Goal: Information Seeking & Learning: Learn about a topic

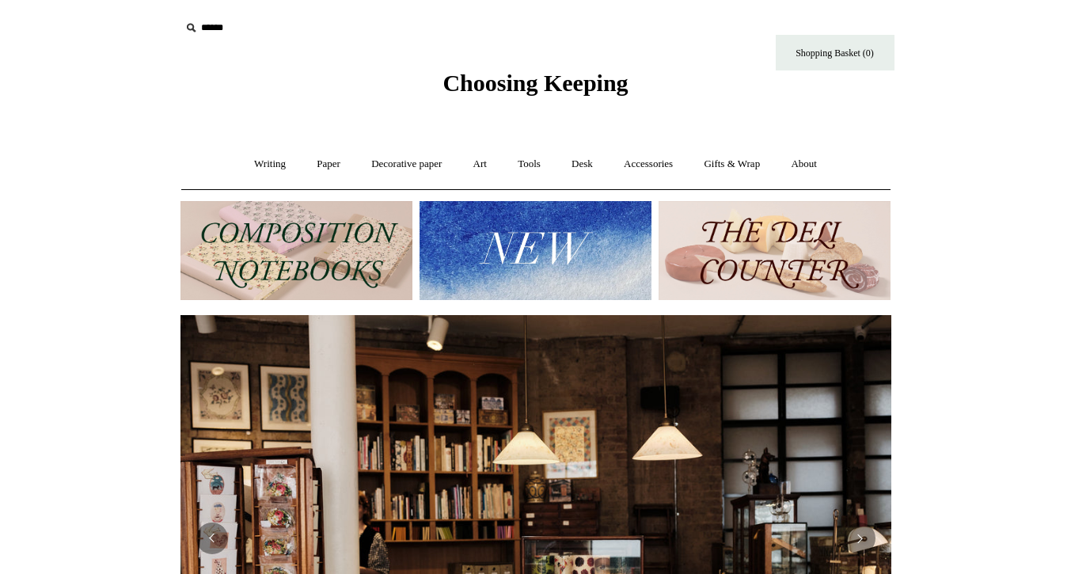
click at [218, 24] on input "text" at bounding box center [277, 27] width 195 height 29
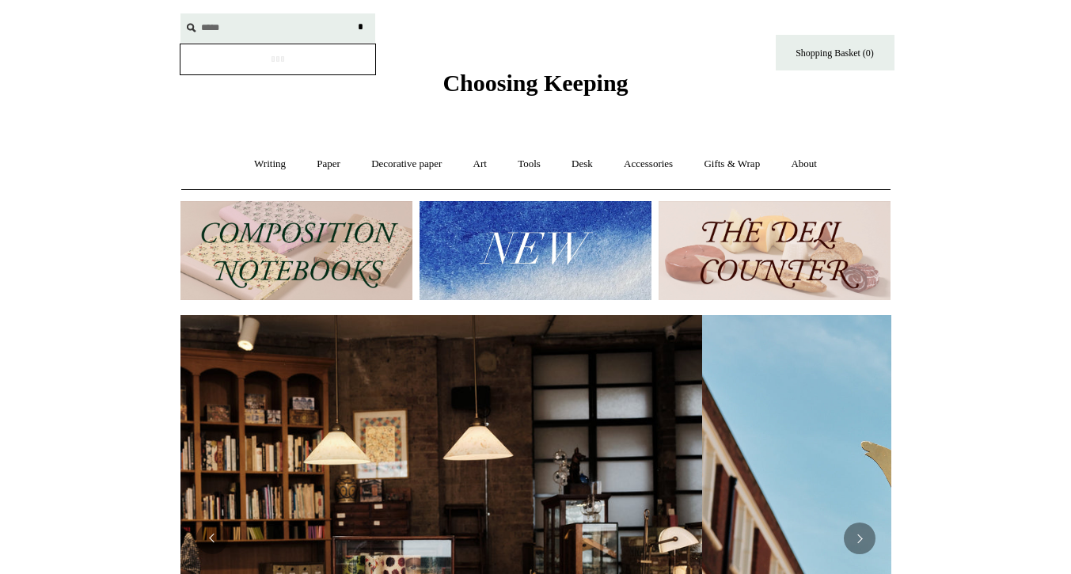
type input "*****"
click at [353, 13] on input "*" at bounding box center [361, 27] width 16 height 28
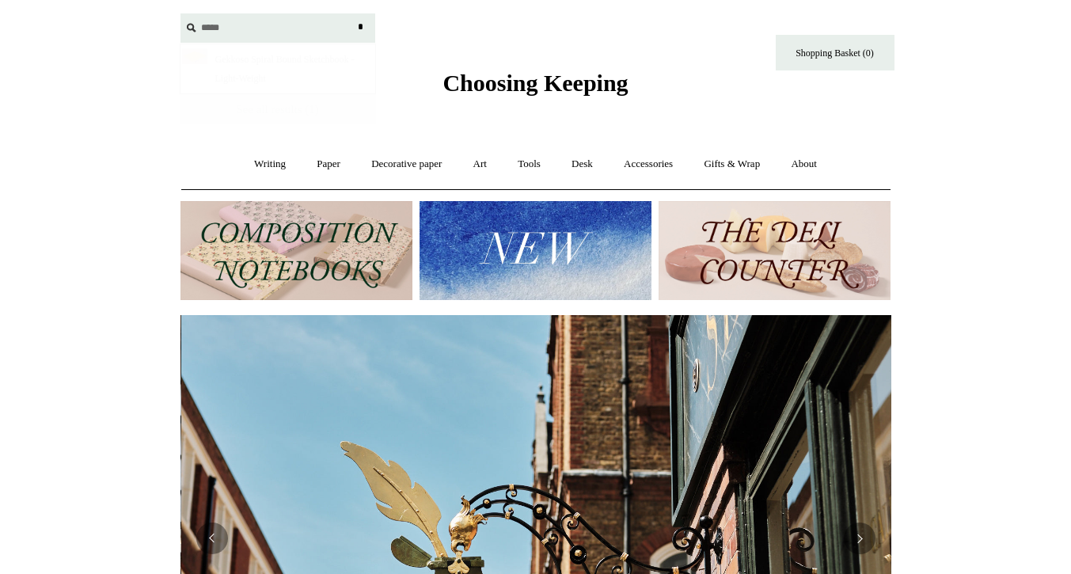
scroll to position [0, 711]
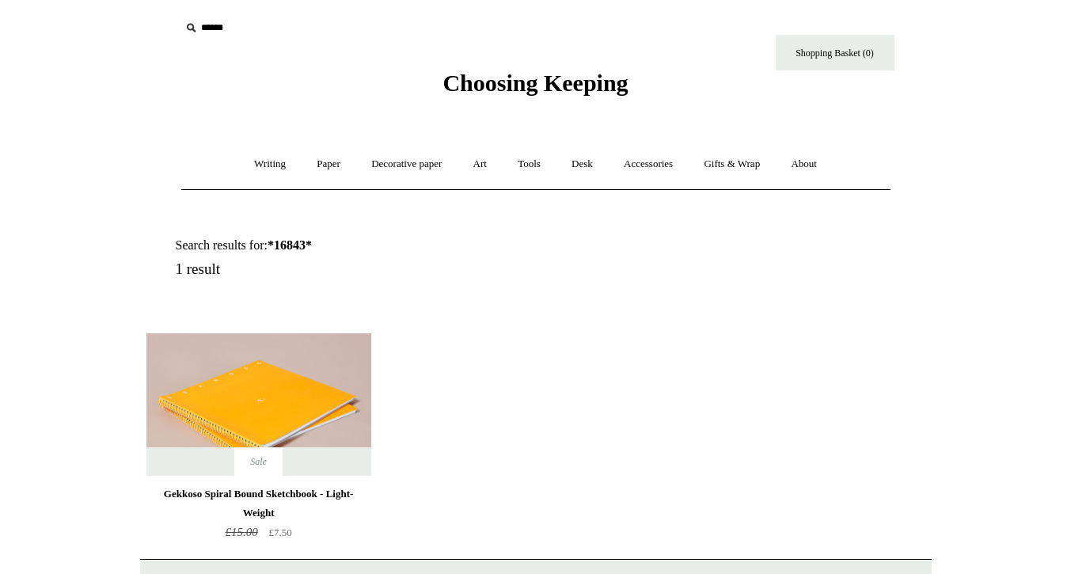
click at [332, 416] on img at bounding box center [258, 404] width 225 height 142
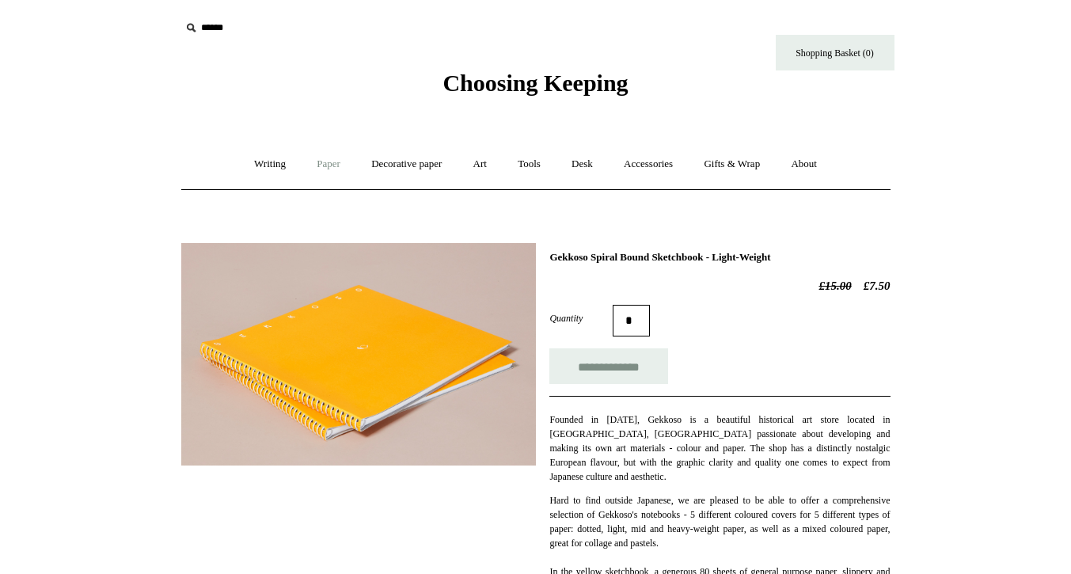
click at [339, 157] on link "Paper +" at bounding box center [328, 164] width 52 height 42
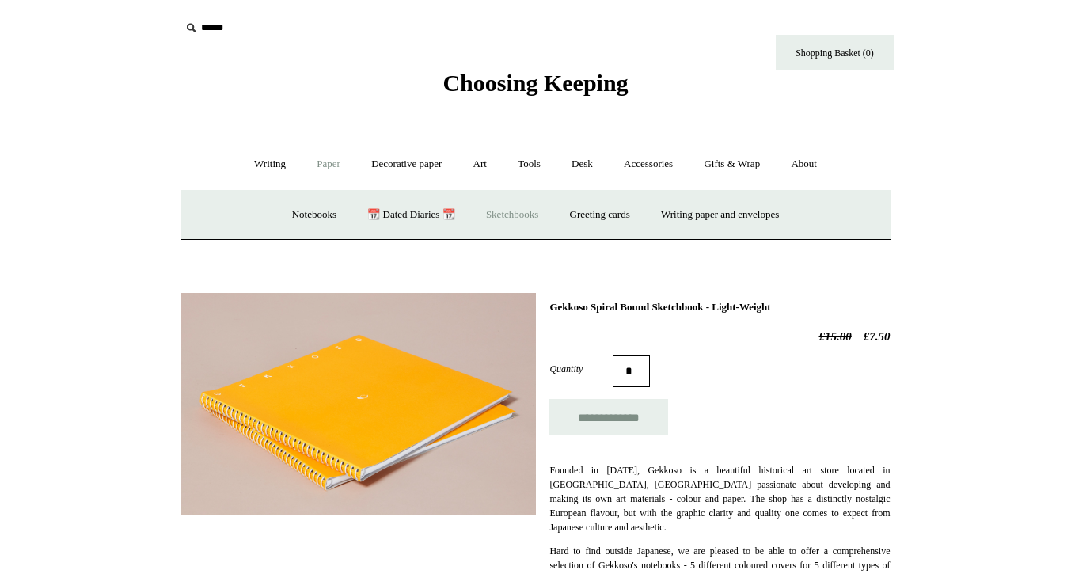
click at [495, 216] on link "Sketchbooks +" at bounding box center [512, 215] width 81 height 42
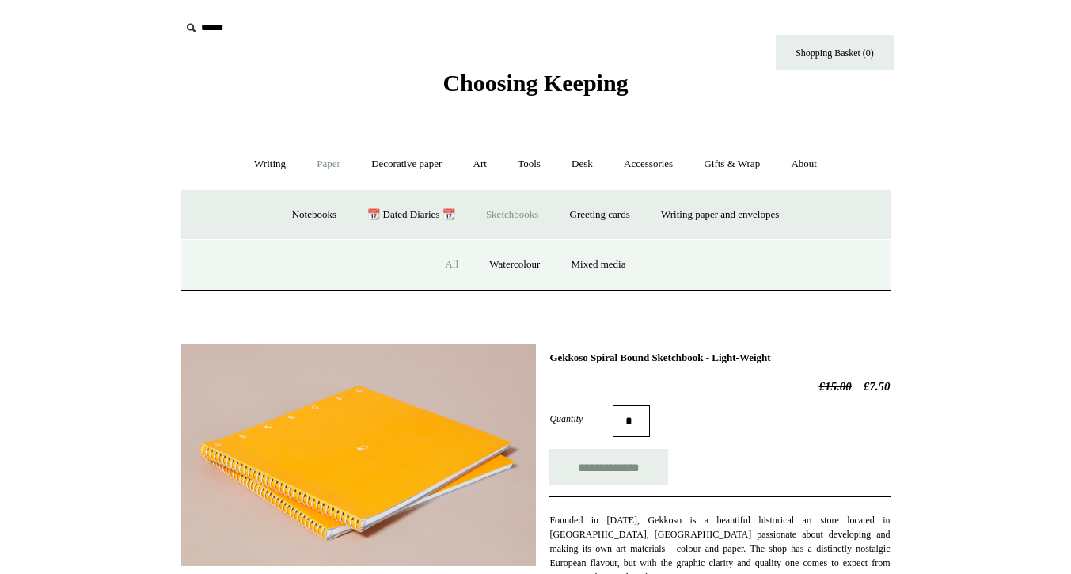
click at [453, 265] on link "All" at bounding box center [452, 265] width 42 height 42
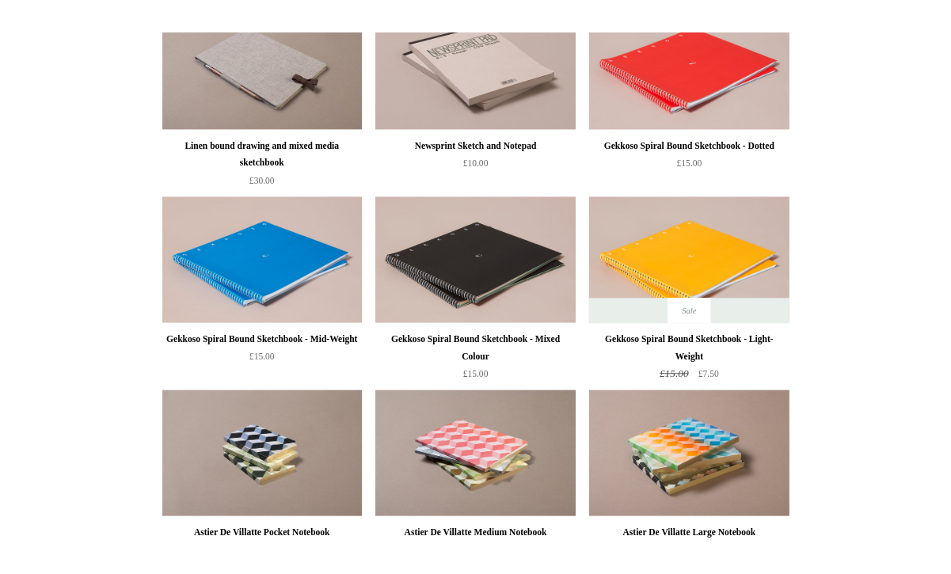
scroll to position [1543, 0]
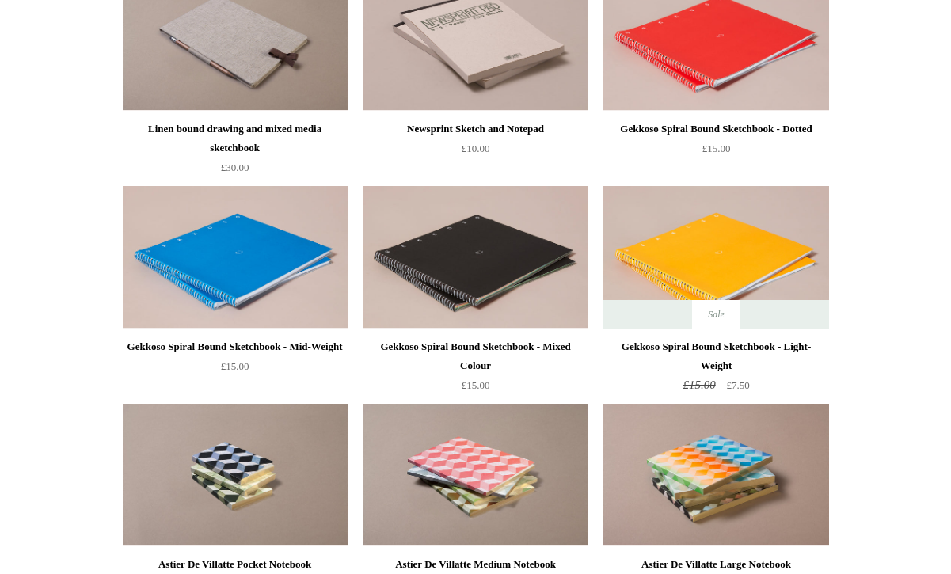
click at [444, 240] on img at bounding box center [474, 257] width 225 height 142
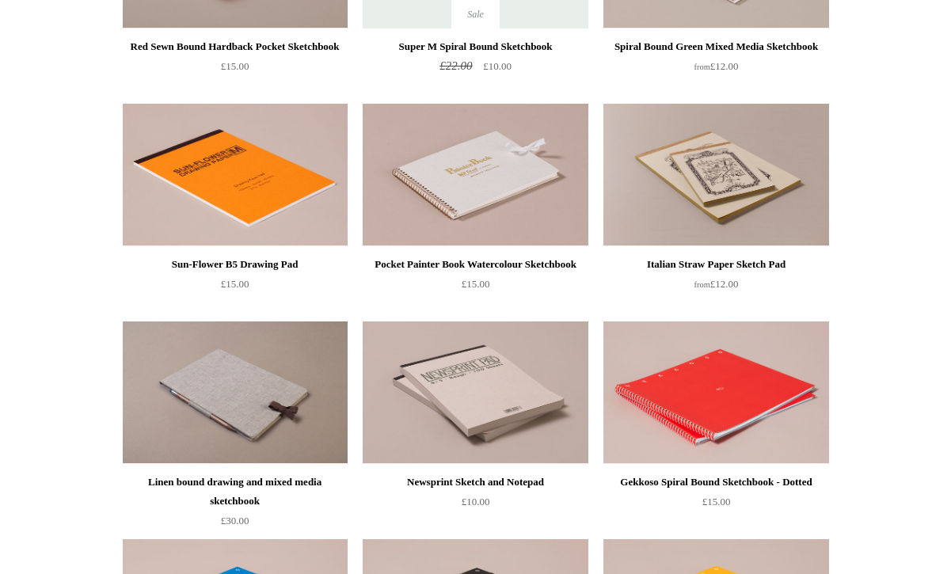
scroll to position [999, 0]
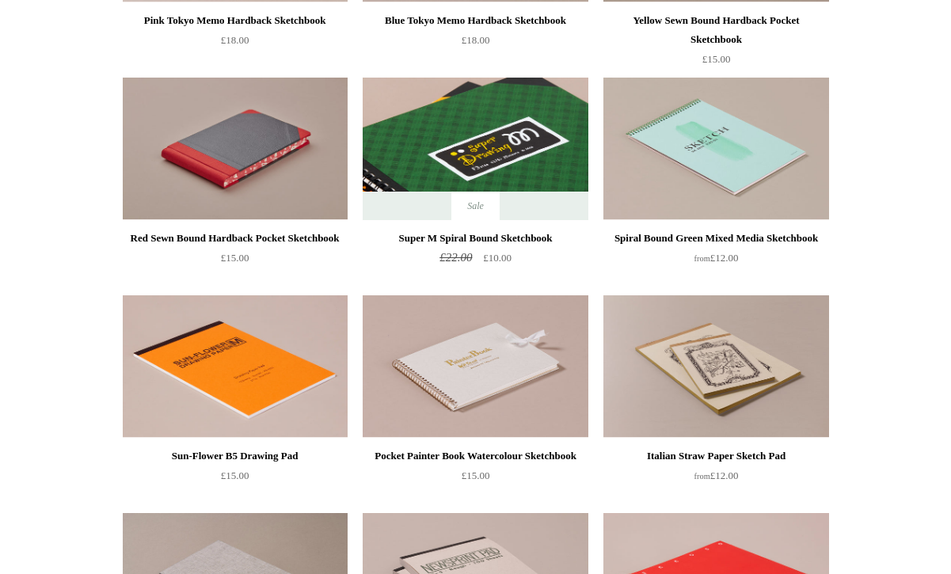
click at [495, 139] on img at bounding box center [474, 149] width 225 height 142
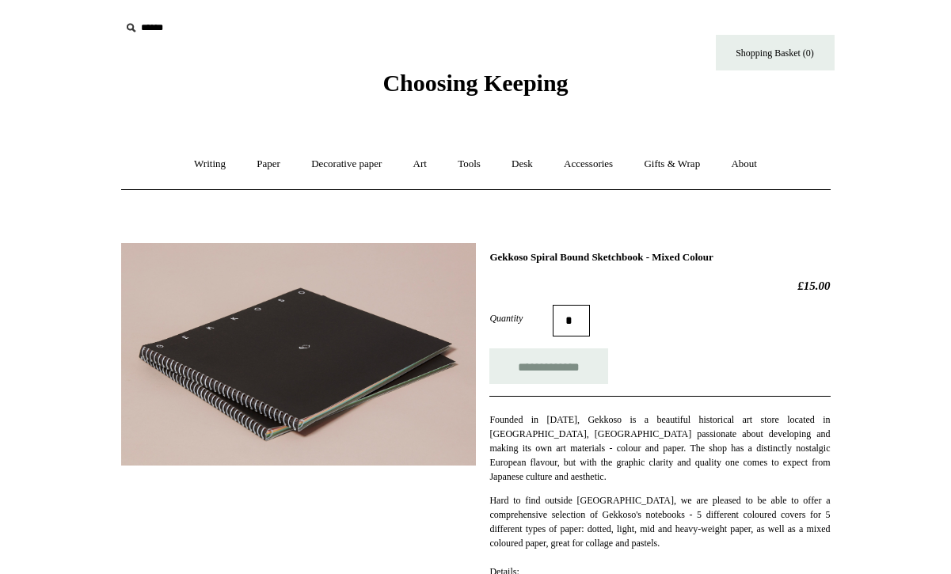
click at [364, 404] on img at bounding box center [298, 354] width 355 height 222
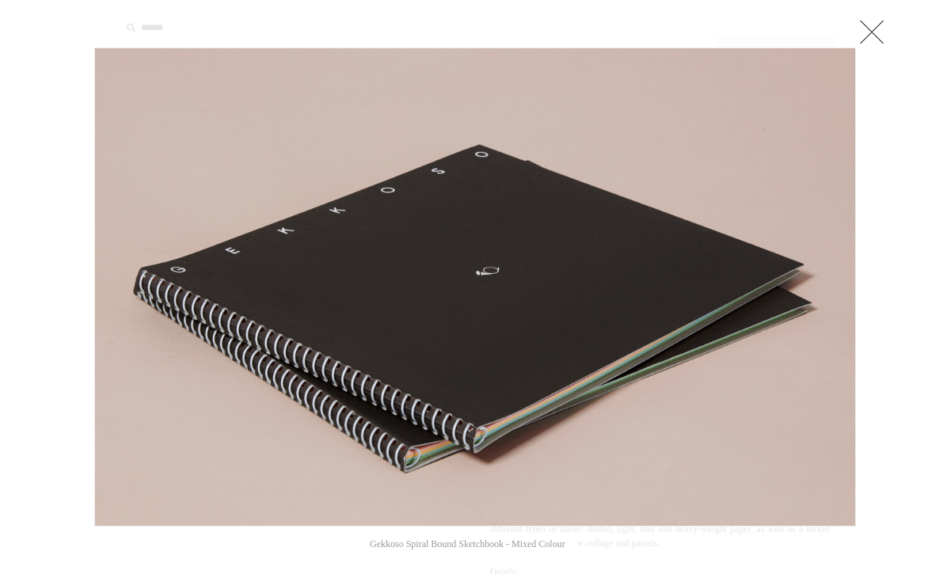
click at [57, 381] on div at bounding box center [475, 584] width 951 height 1169
